Goal: Information Seeking & Learning: Check status

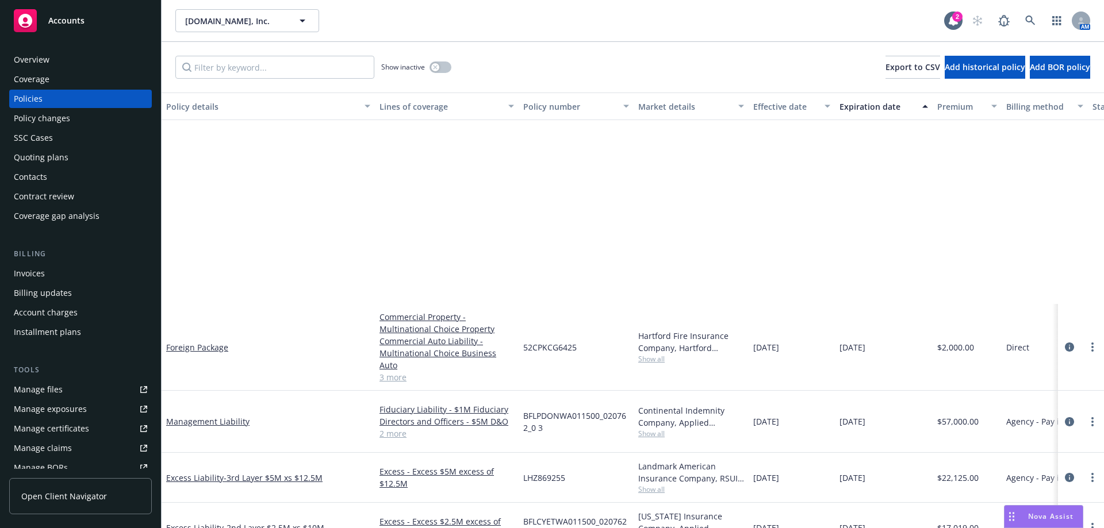
scroll to position [260, 0]
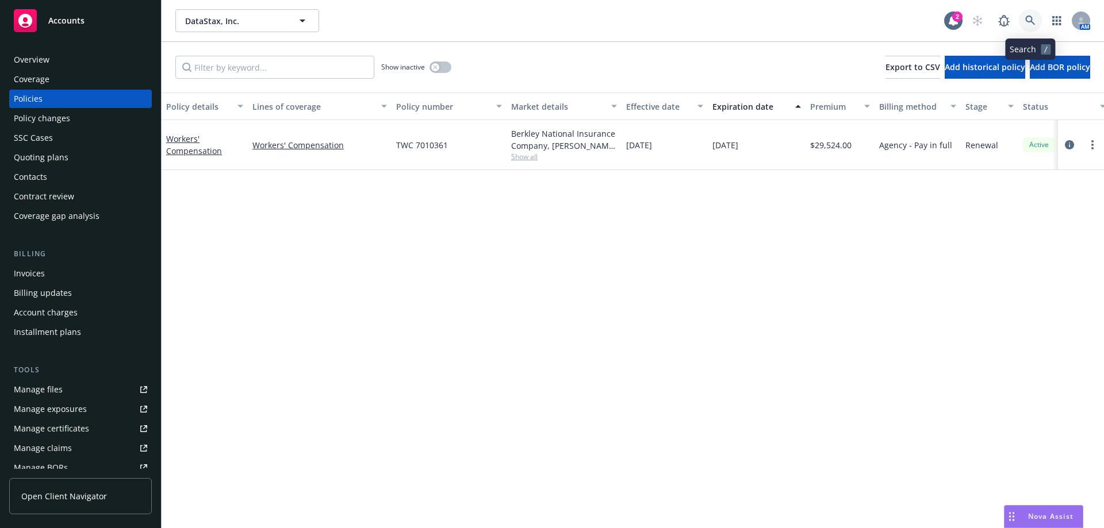
click at [1024, 16] on link at bounding box center [1030, 20] width 23 height 23
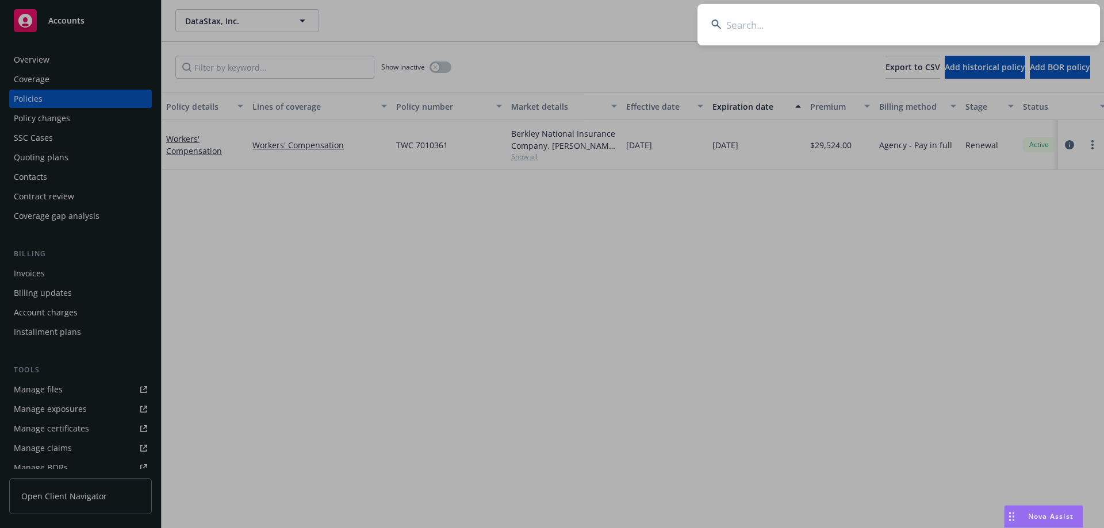
type input "o"
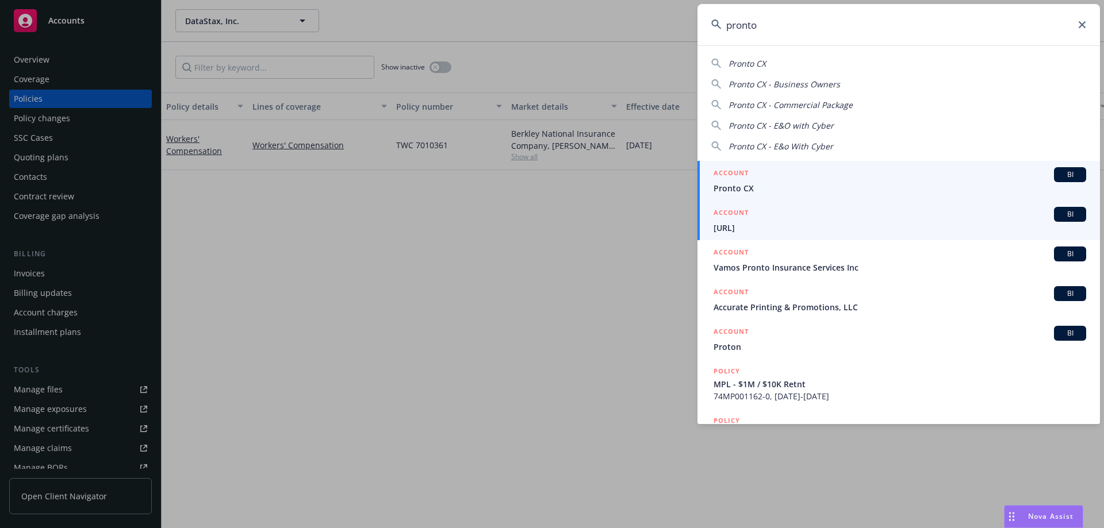
type input "pronto"
click at [875, 217] on div "ACCOUNT BI" at bounding box center [899, 214] width 373 height 15
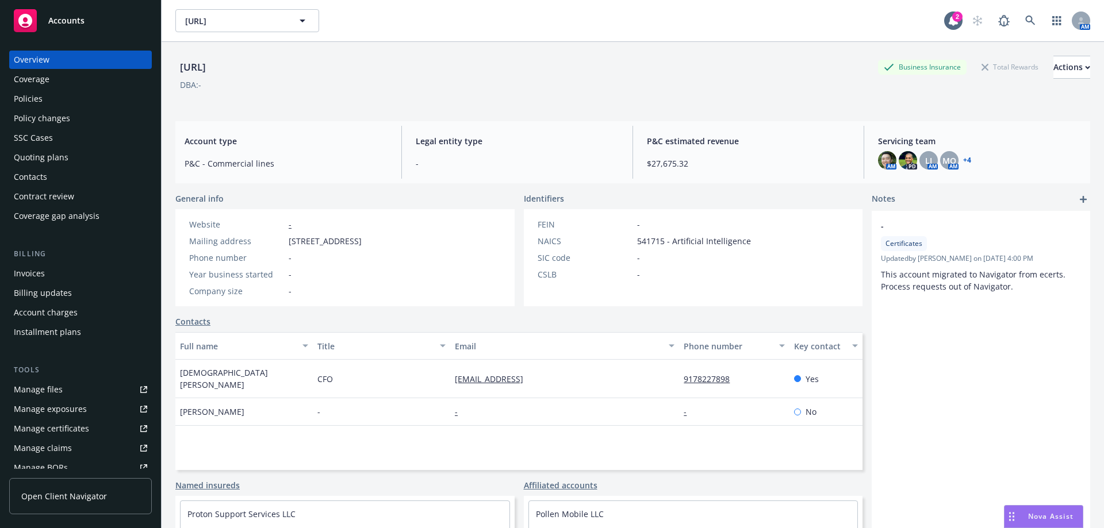
click at [104, 99] on div "Policies" at bounding box center [80, 99] width 133 height 18
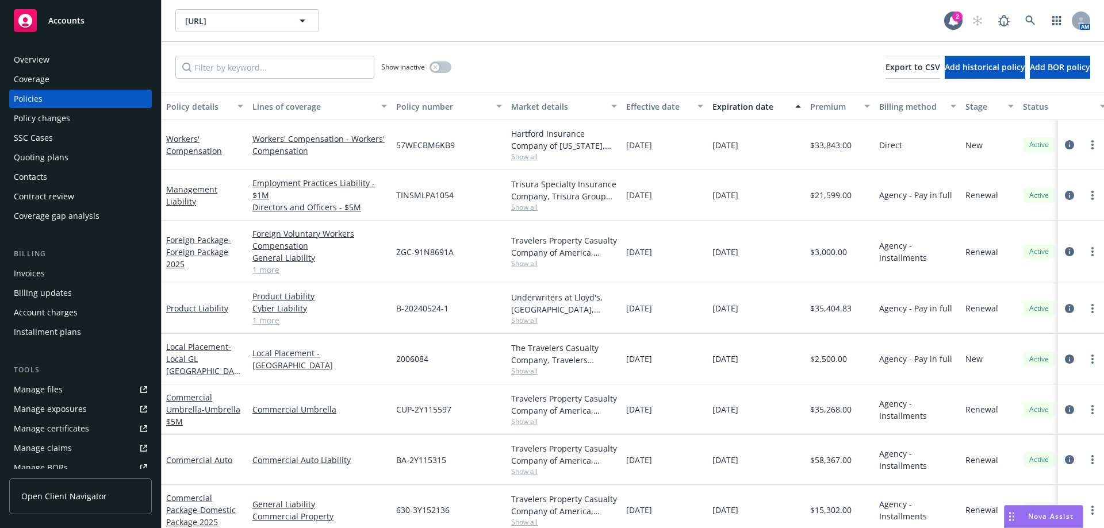
click at [79, 265] on div "Invoices" at bounding box center [80, 273] width 133 height 18
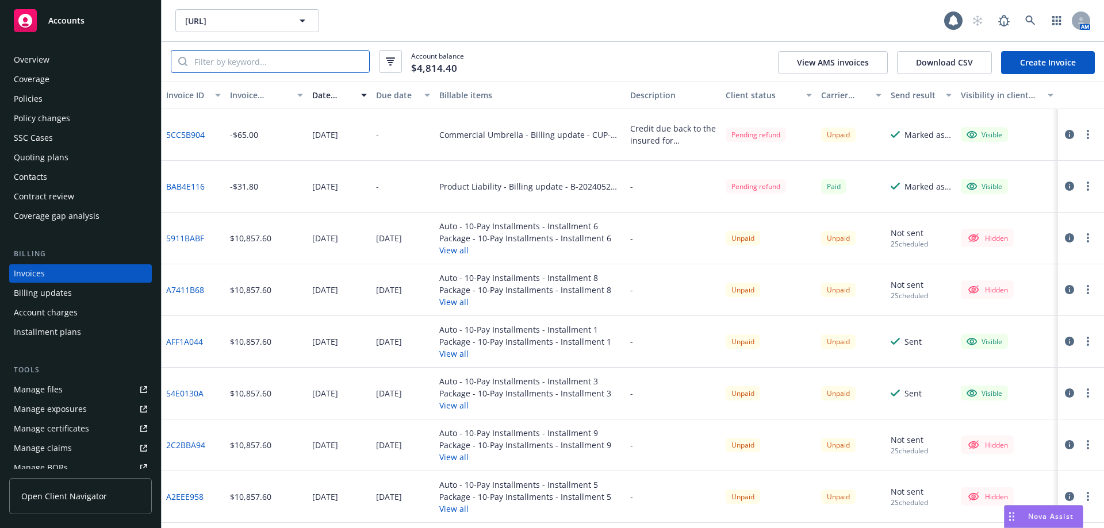
click at [245, 64] on input "search" at bounding box center [278, 62] width 182 height 22
paste input "AFF1A044"
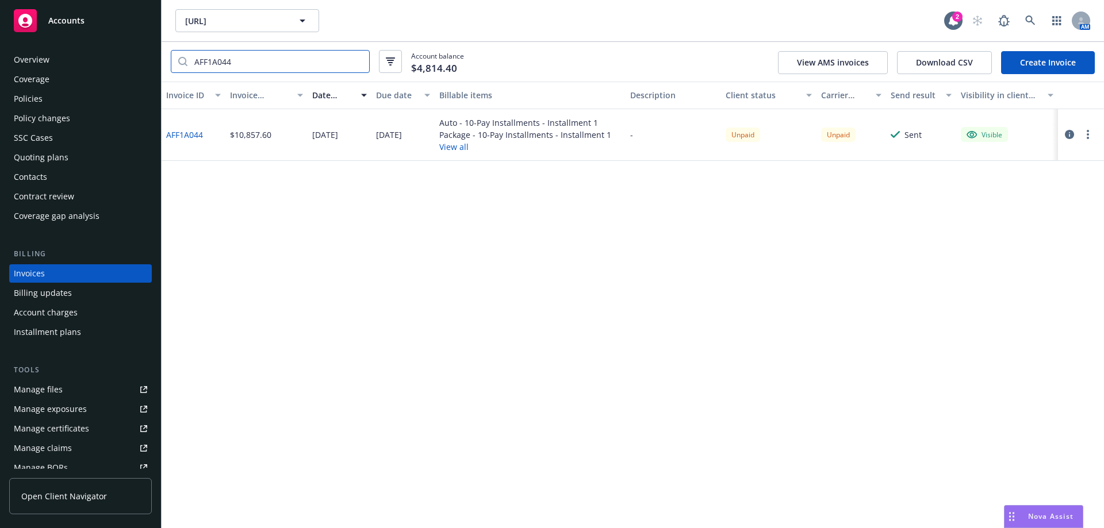
type input "AFF1A044"
click at [190, 136] on link "AFF1A044" at bounding box center [184, 135] width 37 height 12
click at [360, 62] on input "AFF1A044" at bounding box center [278, 62] width 182 height 22
click at [355, 62] on input "AFF1A044" at bounding box center [278, 62] width 182 height 22
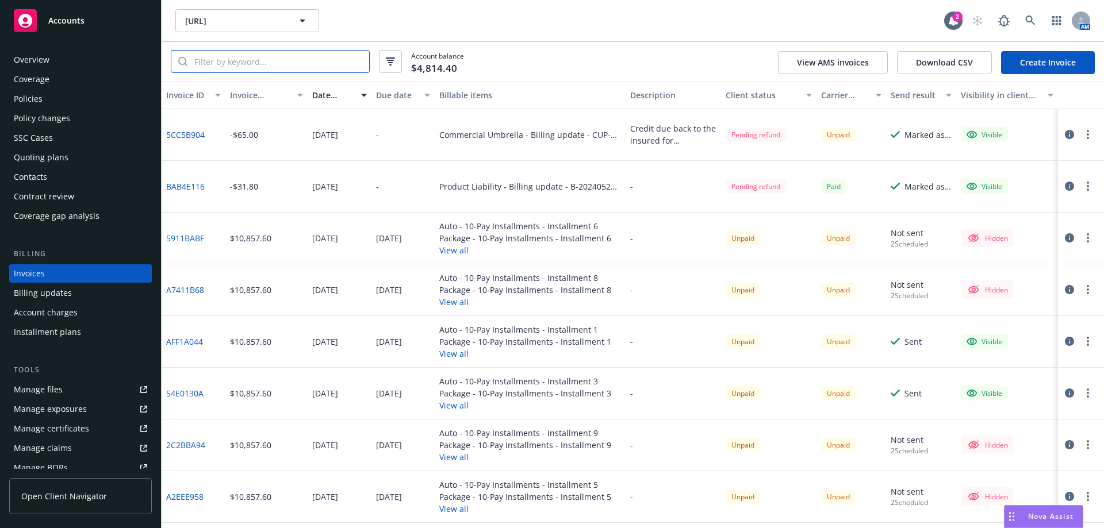
scroll to position [172, 0]
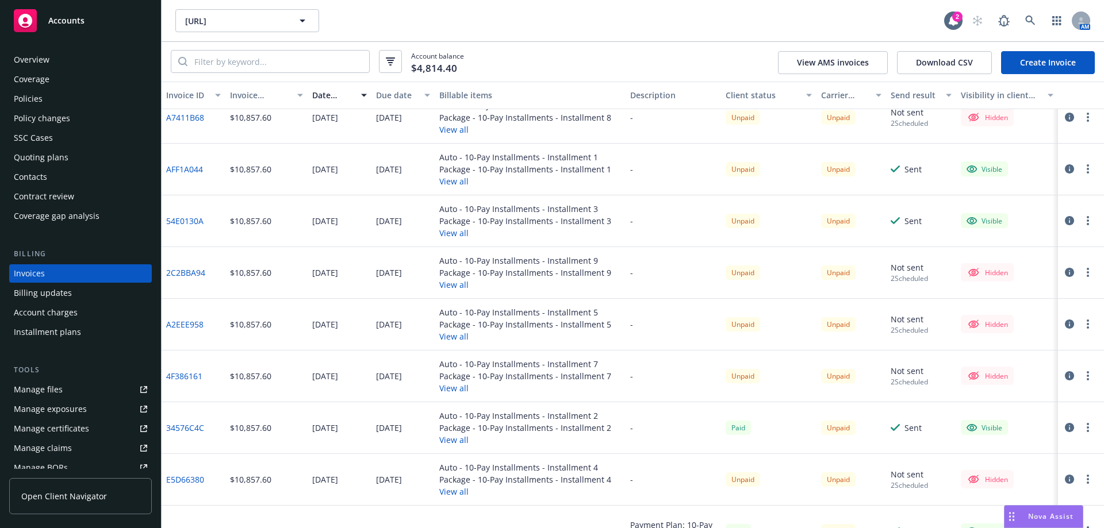
click at [730, 194] on div "Unpaid" at bounding box center [768, 170] width 95 height 52
click at [187, 168] on link "AFF1A044" at bounding box center [184, 169] width 37 height 12
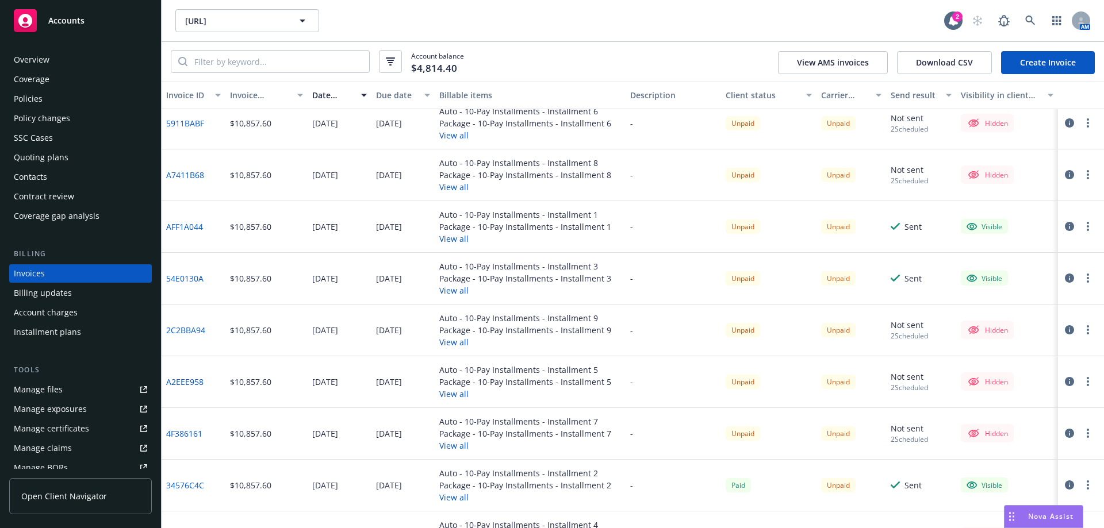
click at [1081, 86] on button "button" at bounding box center [1081, 96] width 46 height 28
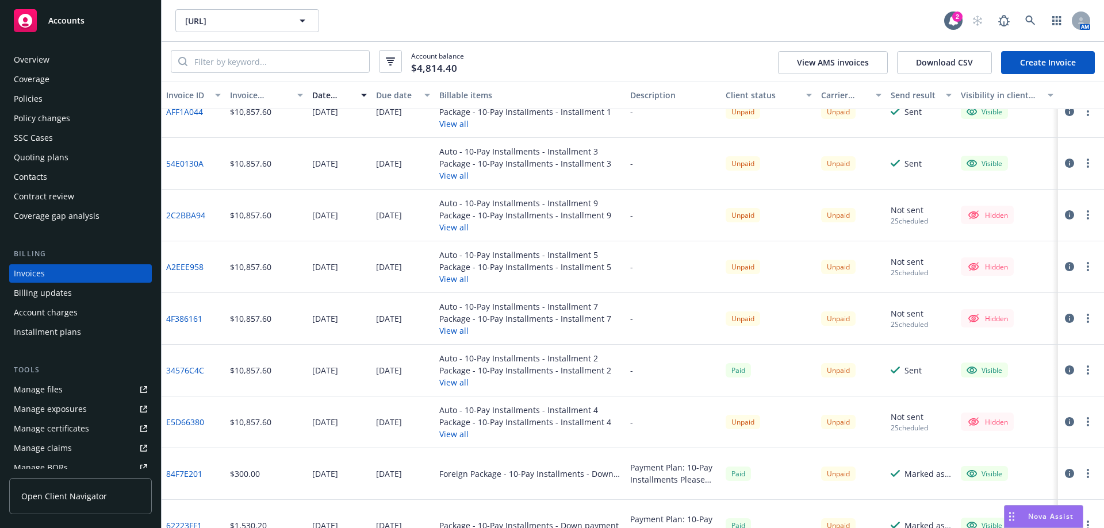
scroll to position [287, 0]
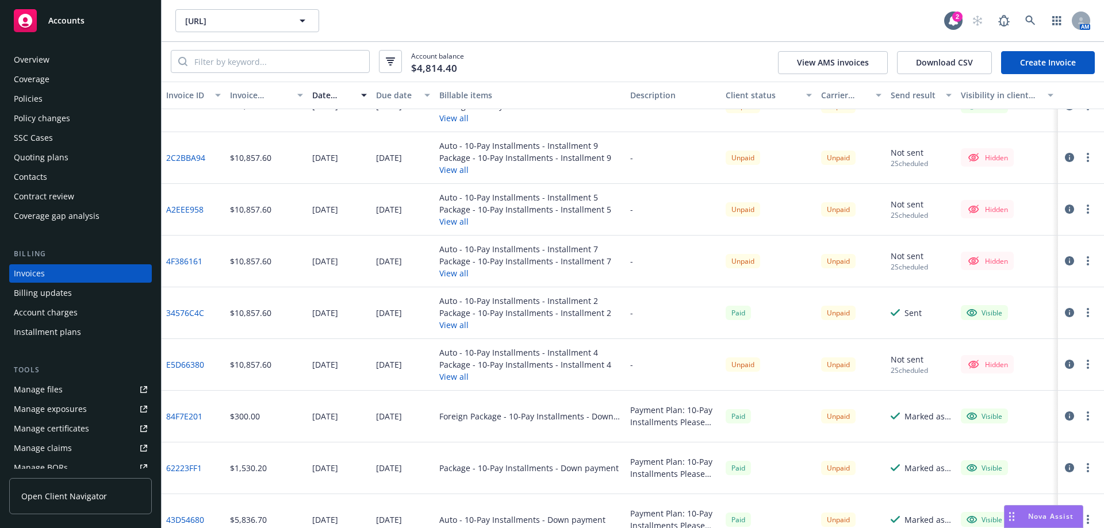
click at [78, 323] on div "Installment plans" at bounding box center [47, 332] width 67 height 18
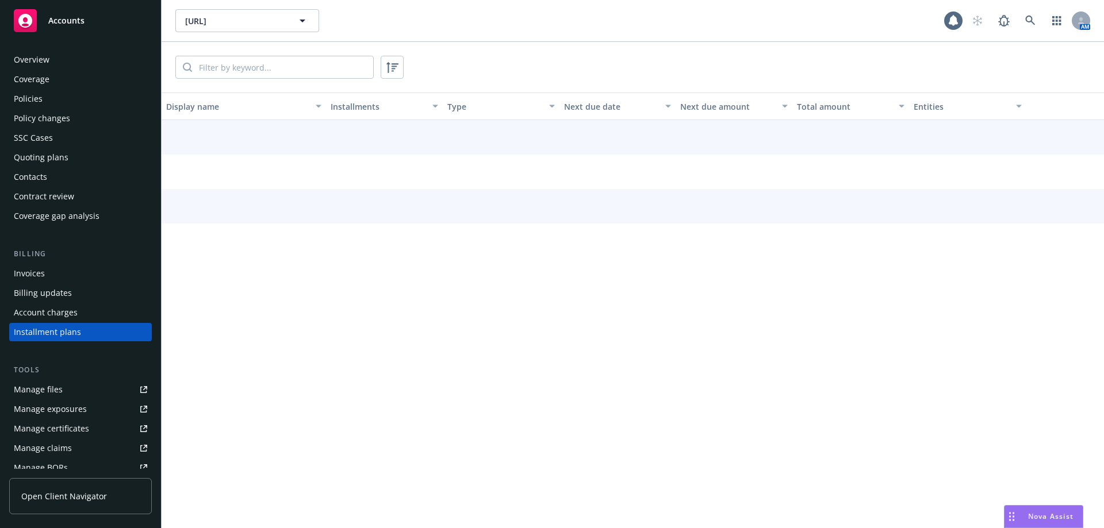
scroll to position [50, 0]
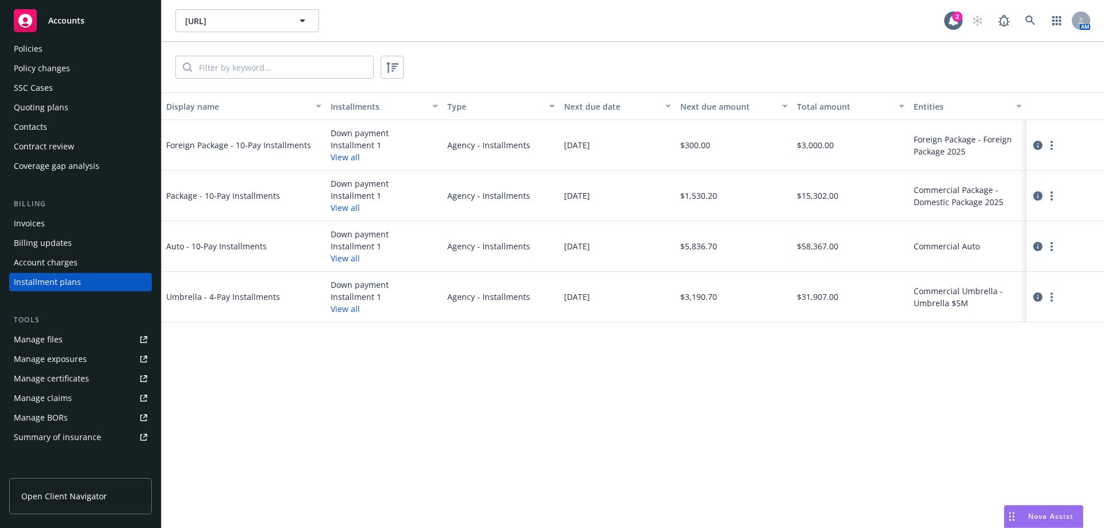
click at [1038, 193] on icon "circleInformation" at bounding box center [1037, 195] width 9 height 9
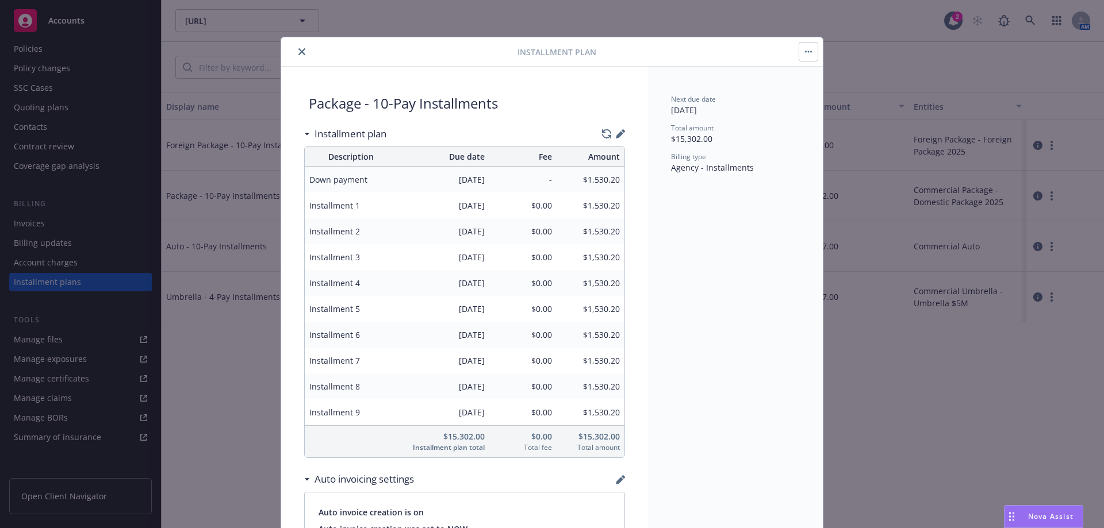
click at [295, 55] on button "close" at bounding box center [302, 52] width 14 height 14
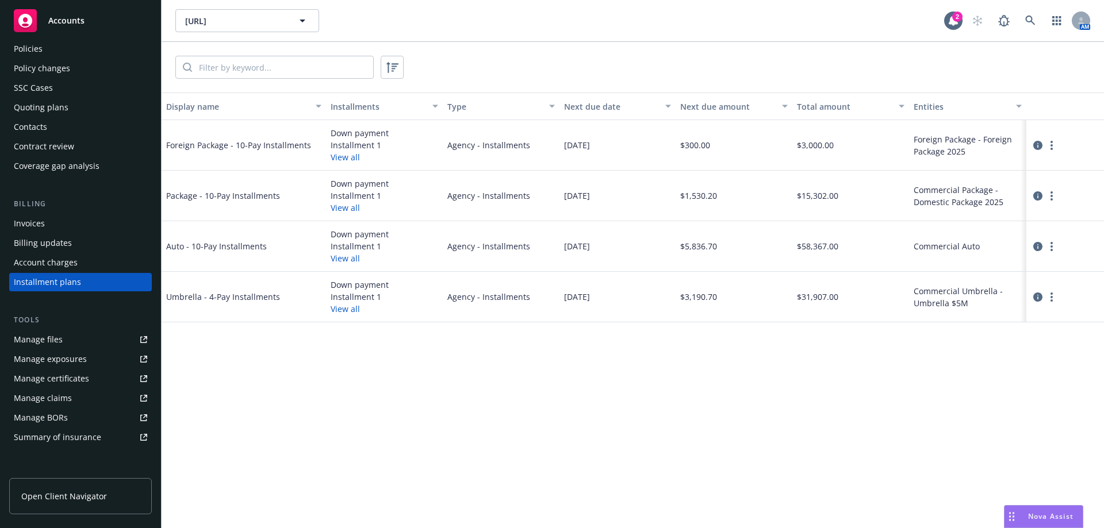
click at [29, 220] on div "Invoices" at bounding box center [29, 223] width 31 height 18
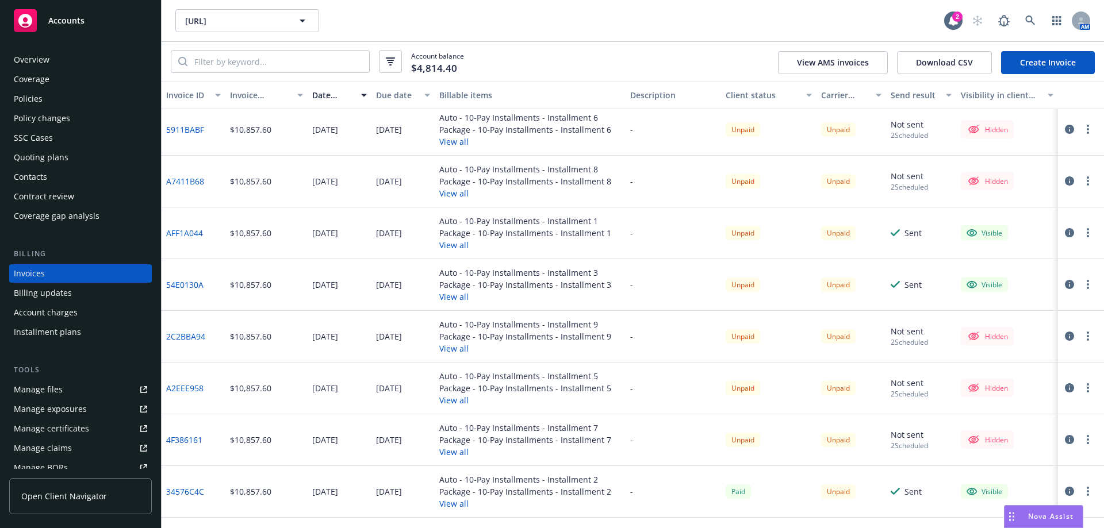
scroll to position [115, 0]
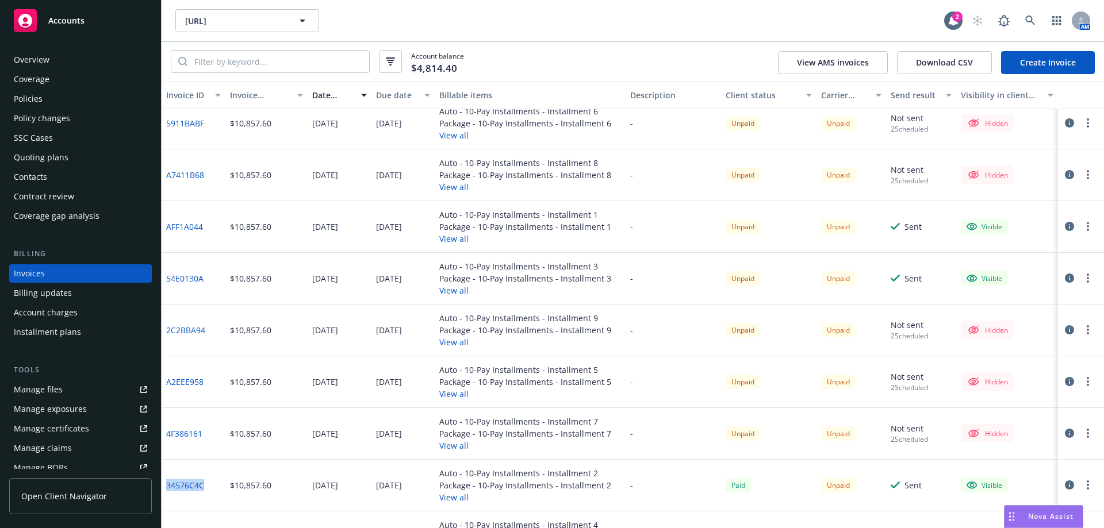
drag, startPoint x: 213, startPoint y: 483, endPoint x: 167, endPoint y: 485, distance: 46.6
click at [167, 485] on div "34576C4C" at bounding box center [194, 486] width 64 height 52
copy link "34576C4C"
drag, startPoint x: 208, startPoint y: 277, endPoint x: 165, endPoint y: 282, distance: 42.9
click at [165, 282] on div "54E0130A" at bounding box center [194, 279] width 64 height 52
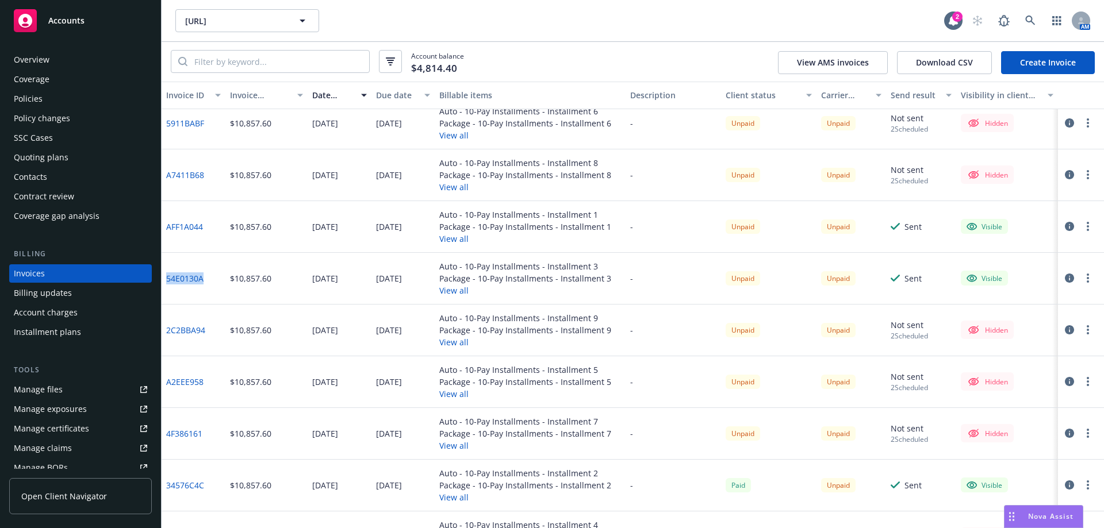
copy link "54E0130A"
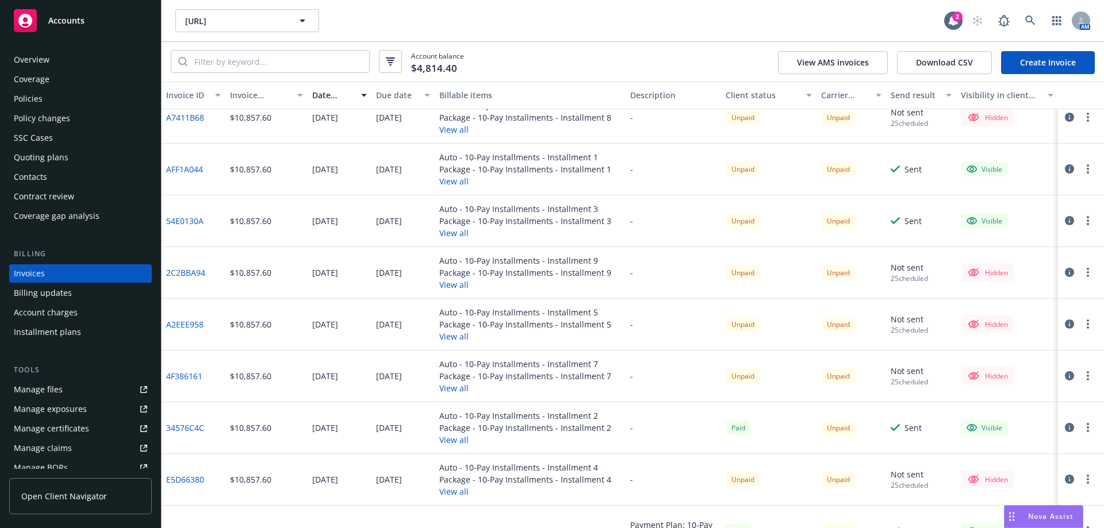
scroll to position [0, 0]
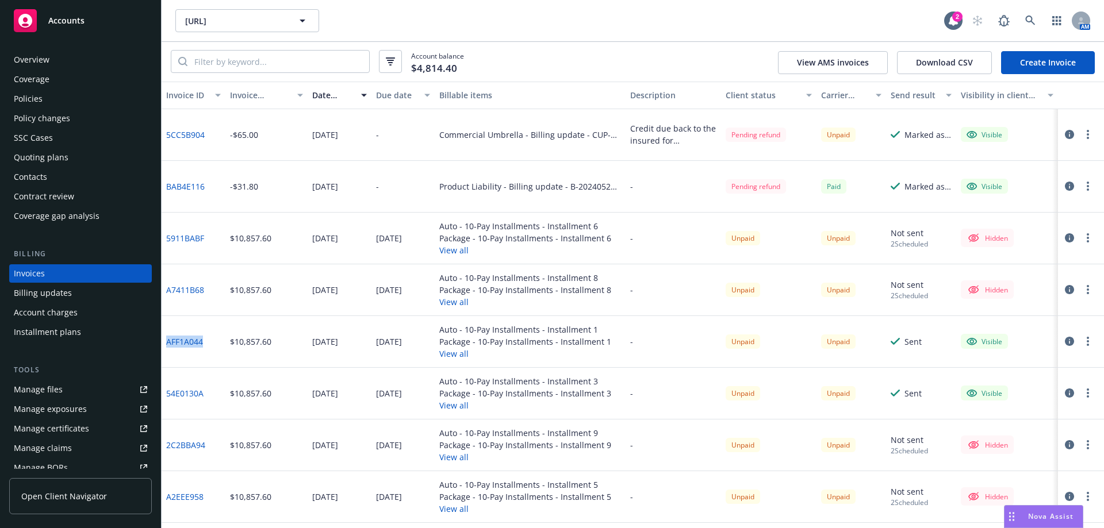
drag, startPoint x: 218, startPoint y: 344, endPoint x: 163, endPoint y: 344, distance: 54.6
click at [163, 344] on div "AFF1A044" at bounding box center [194, 342] width 64 height 52
copy link "AFF1A044"
